Goal: Find specific page/section: Find specific page/section

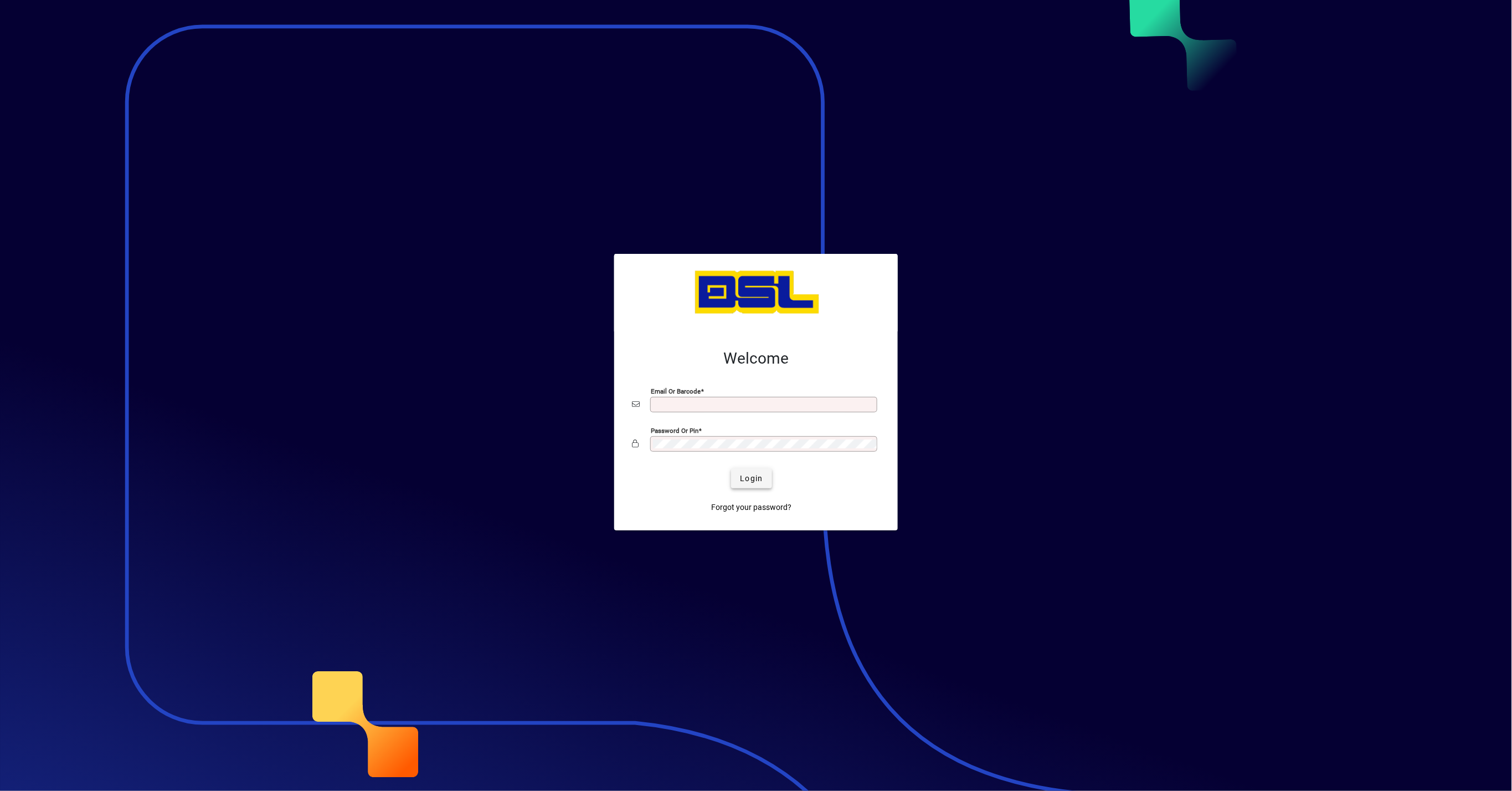
type input "**********"
click at [755, 478] on span "Login" at bounding box center [751, 479] width 23 height 12
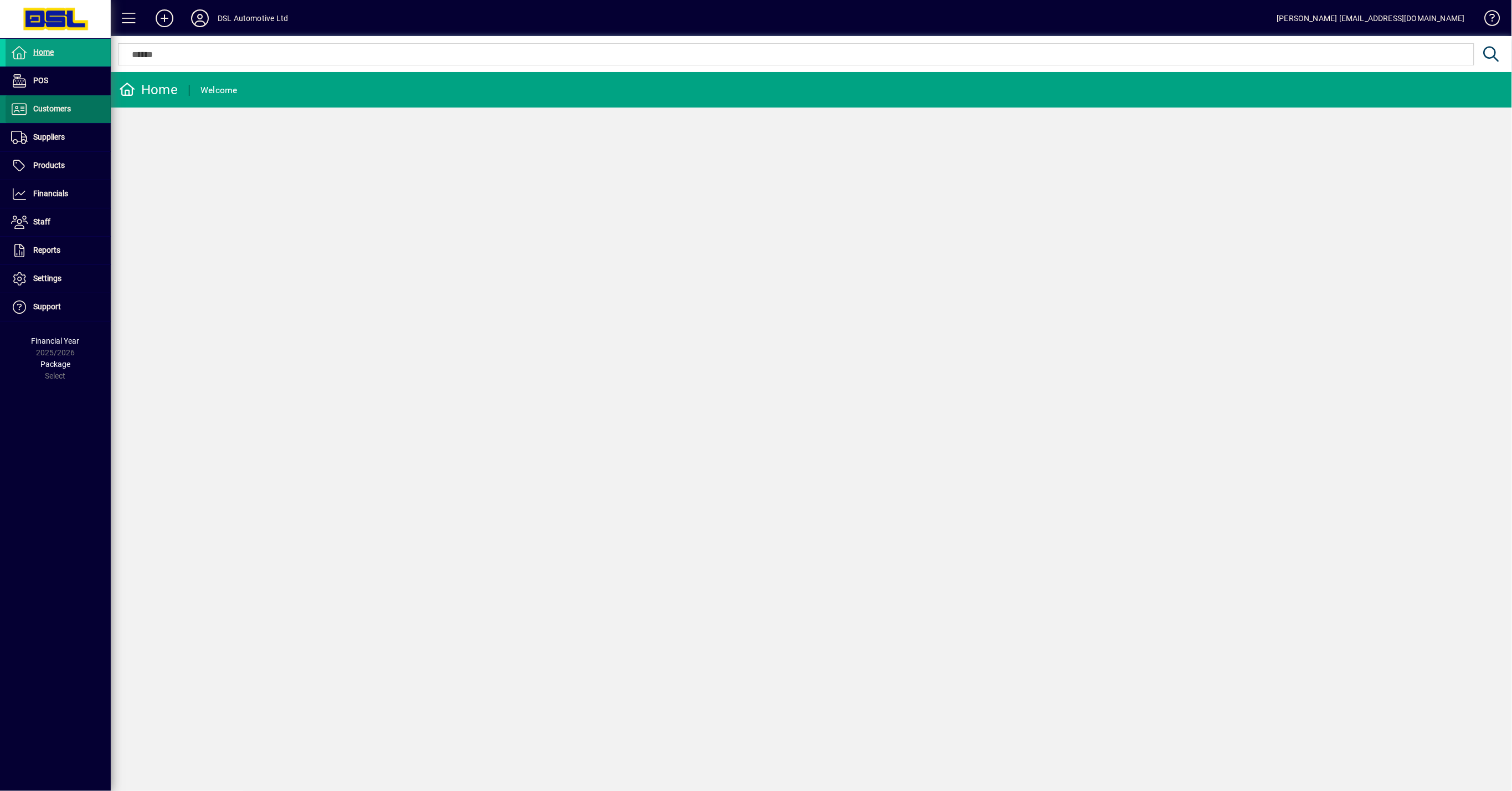
click at [45, 106] on span "Customers" at bounding box center [52, 108] width 38 height 9
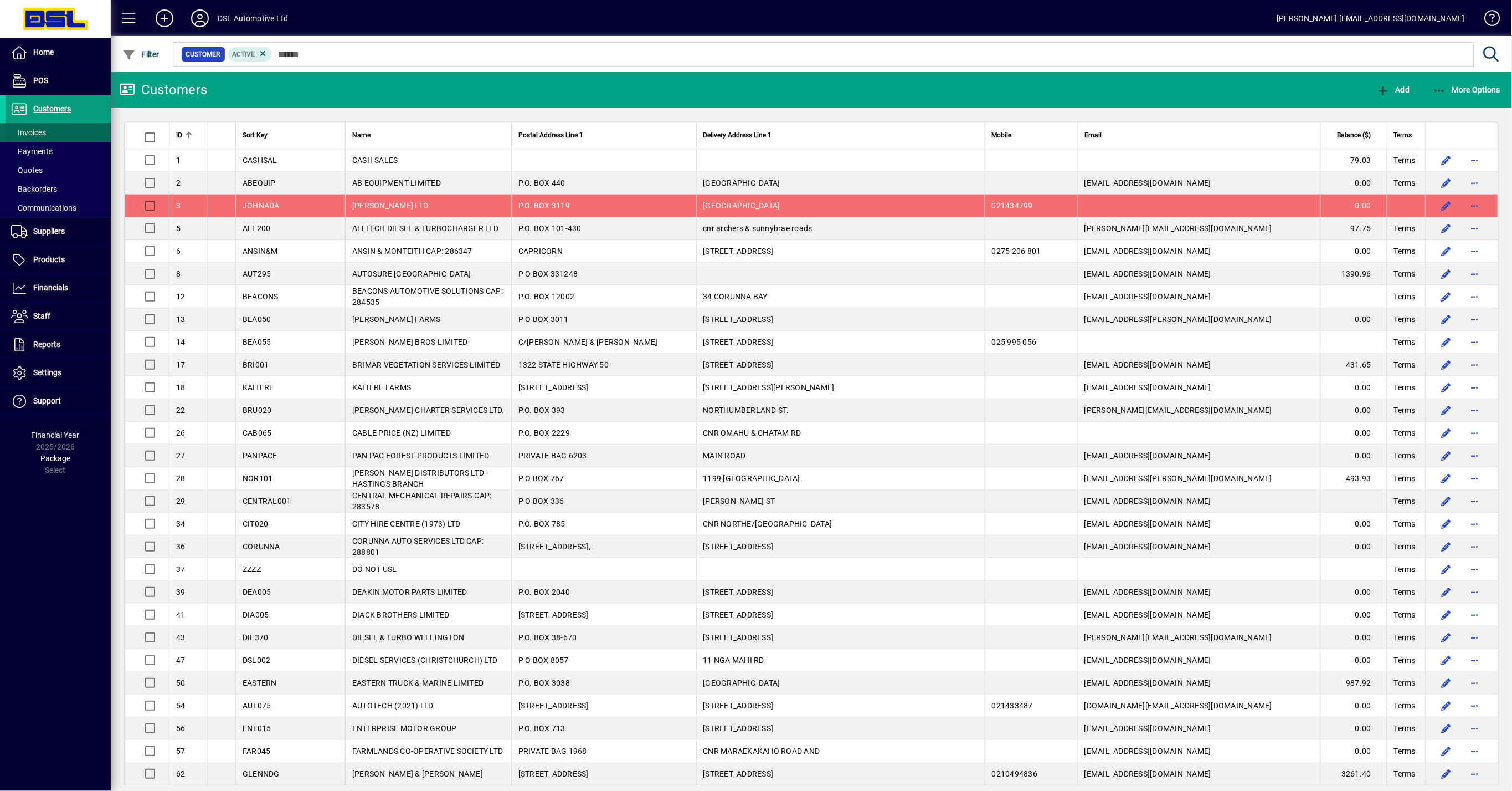
click at [31, 133] on span "Invoices" at bounding box center [28, 132] width 35 height 9
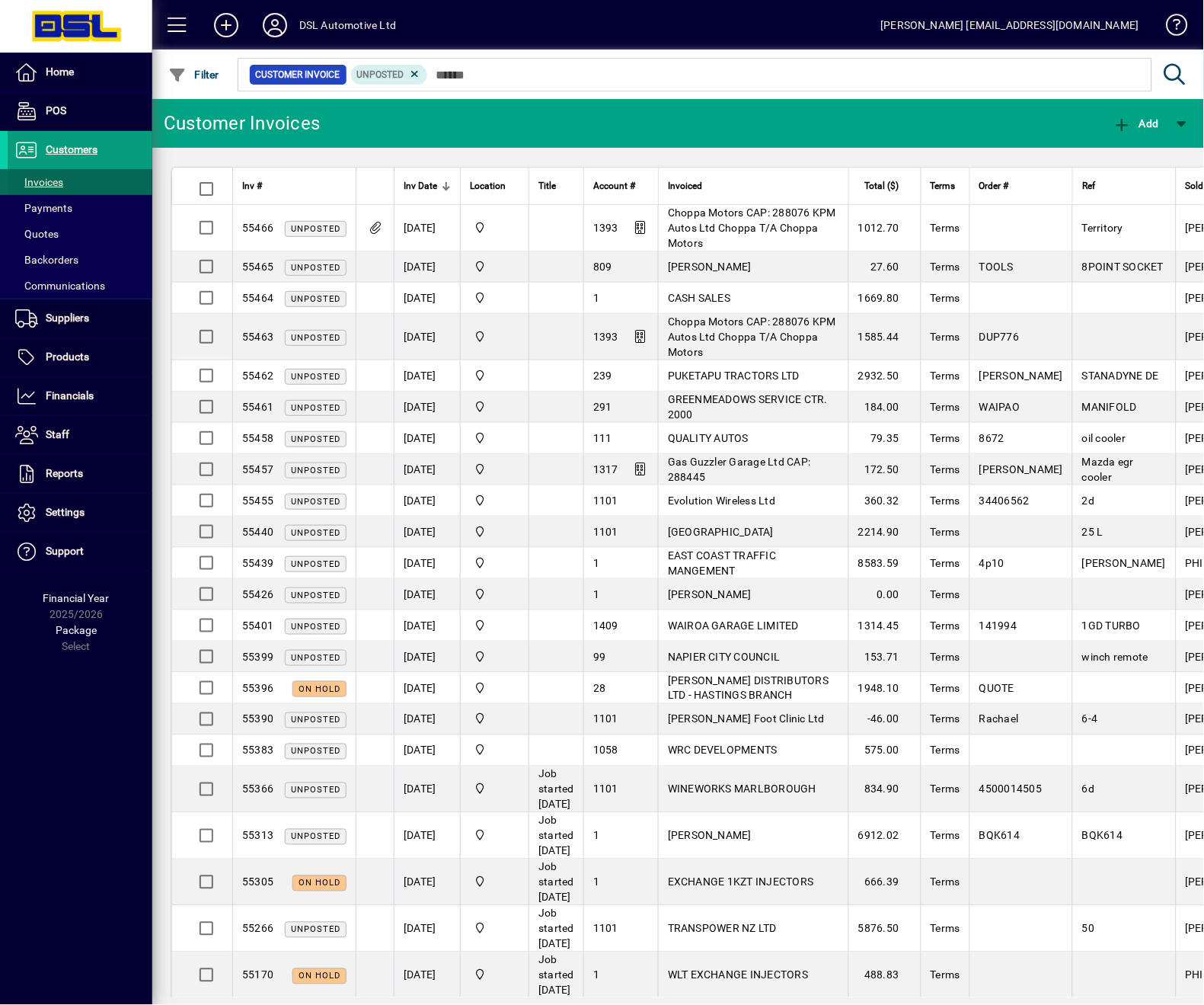
click at [36, 182] on span "Invoices" at bounding box center [39, 182] width 48 height 12
click at [649, 182] on div at bounding box center [644, 182] width 9 height 2
